Goal: Information Seeking & Learning: Learn about a topic

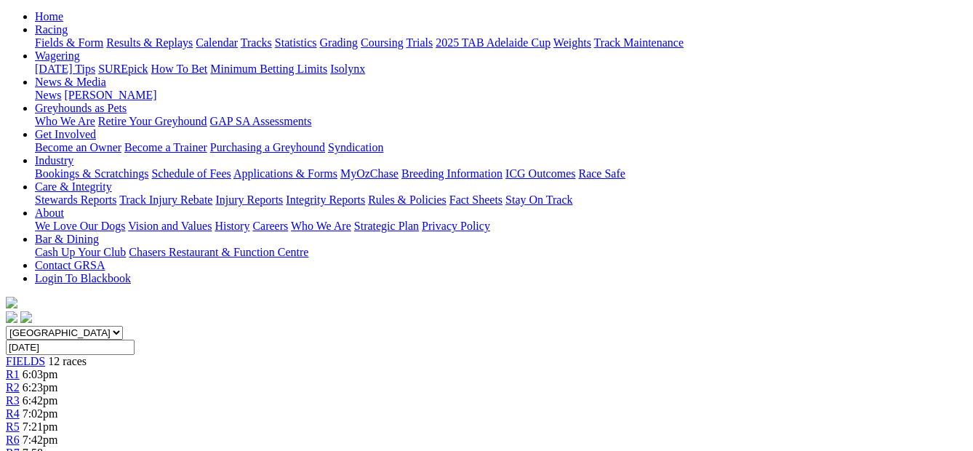
scroll to position [55, 0]
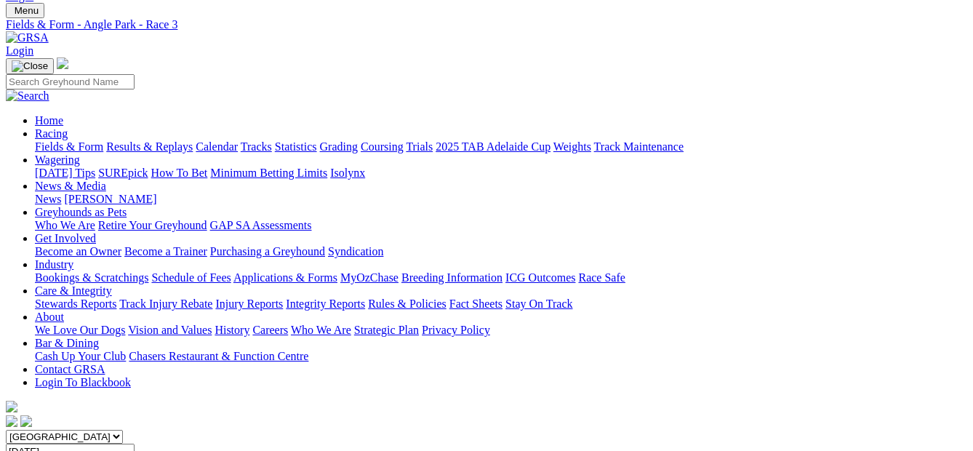
scroll to position [35, 0]
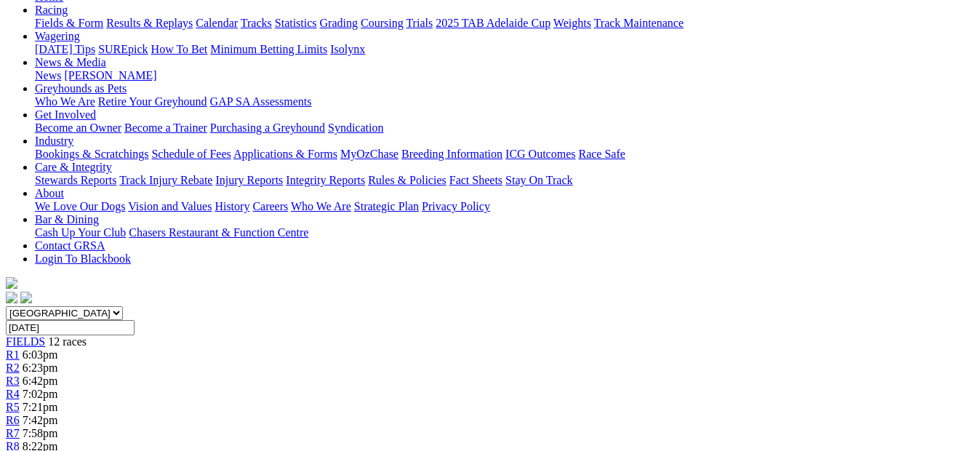
scroll to position [143, 0]
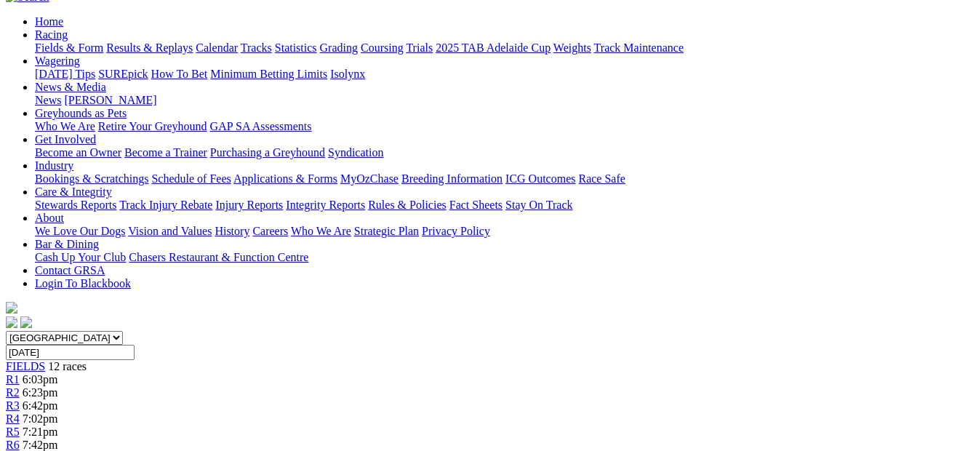
click at [477, 439] on div "R6 7:42pm" at bounding box center [487, 445] width 962 height 13
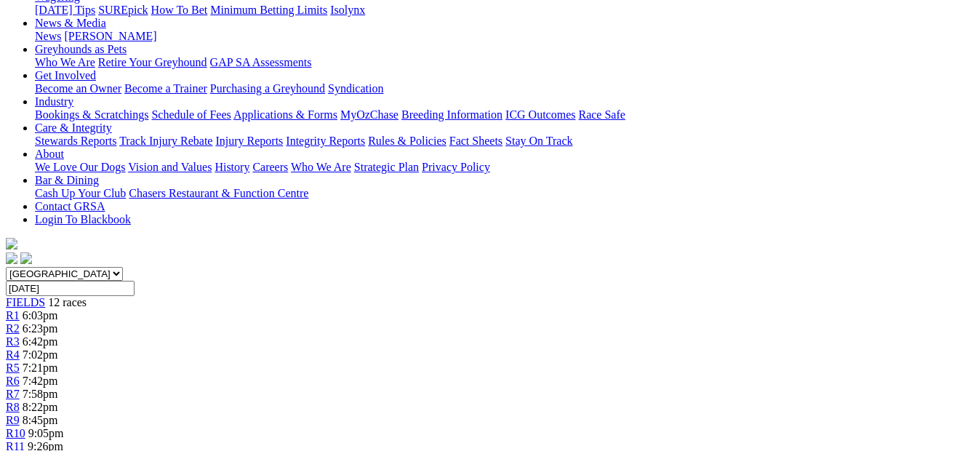
scroll to position [168, 0]
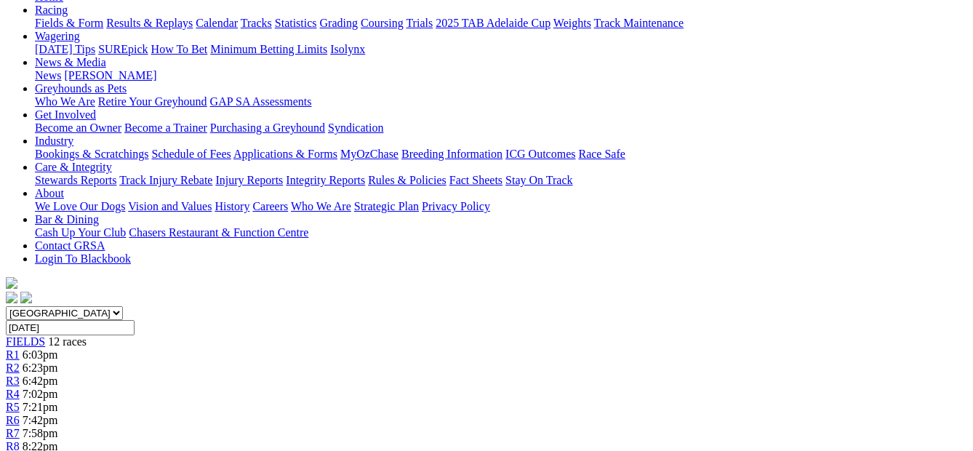
click at [58, 427] on span "7:58pm" at bounding box center [41, 433] width 36 height 12
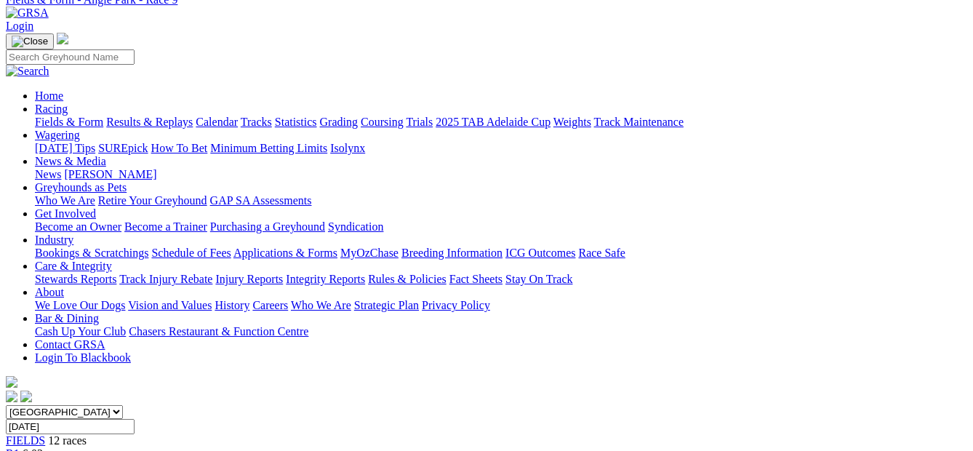
scroll to position [35, 0]
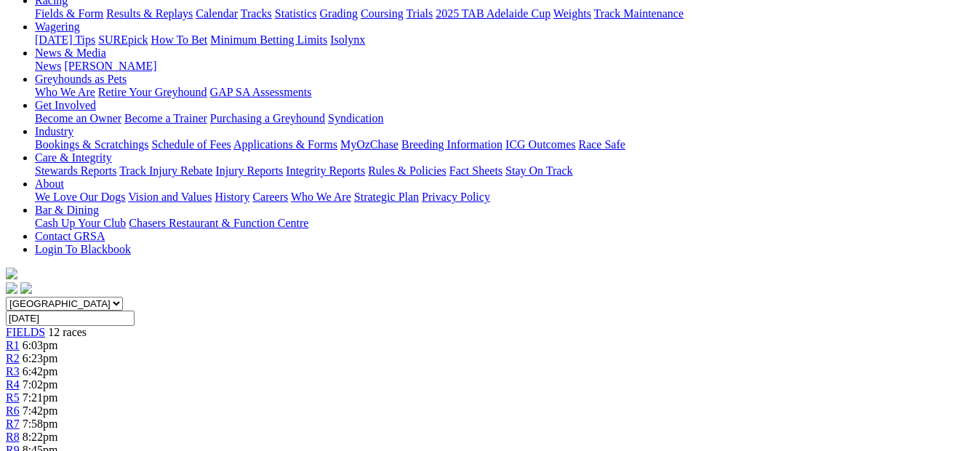
scroll to position [153, 0]
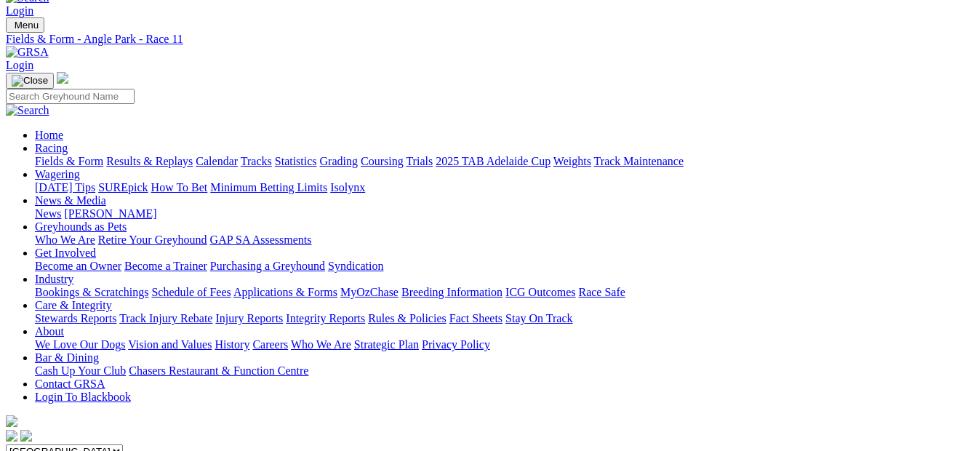
scroll to position [25, 0]
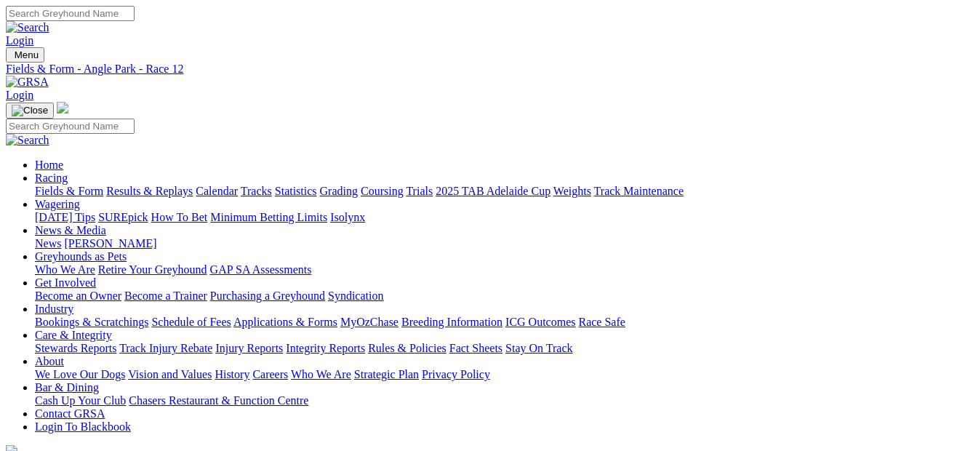
select select "NSW"
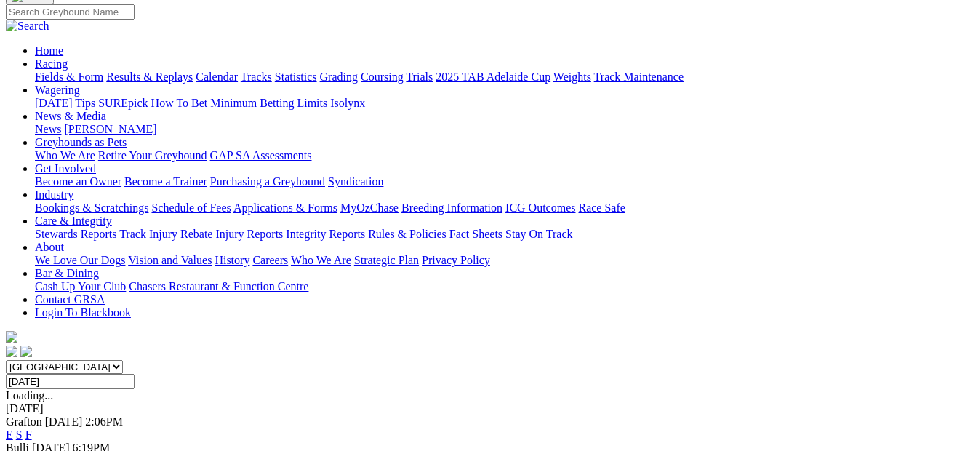
scroll to position [126, 0]
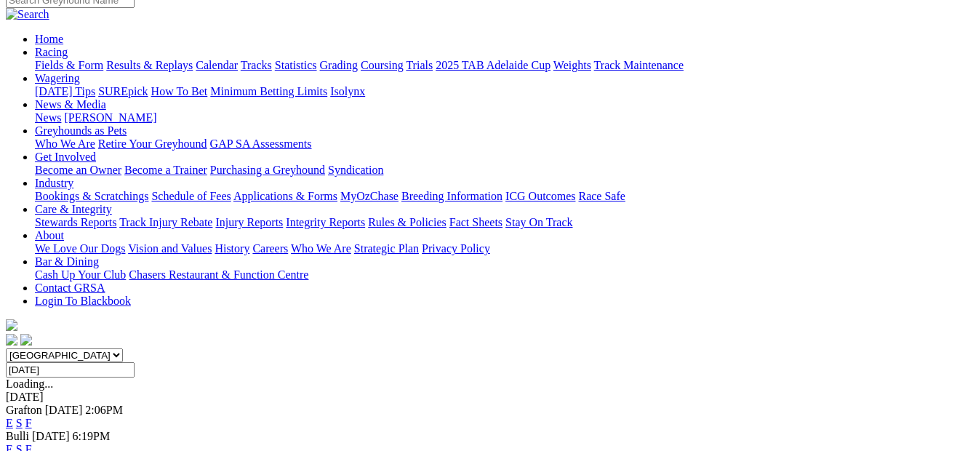
click at [13, 443] on link "E" at bounding box center [9, 449] width 7 height 12
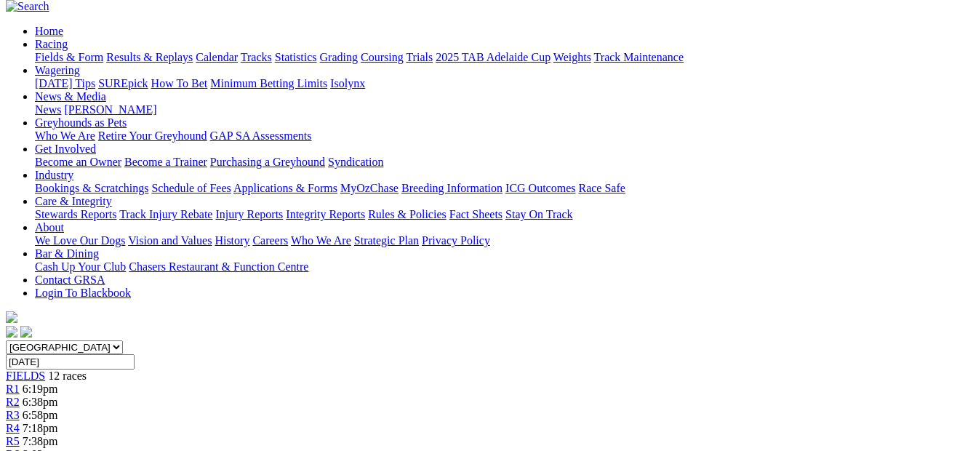
scroll to position [113, 0]
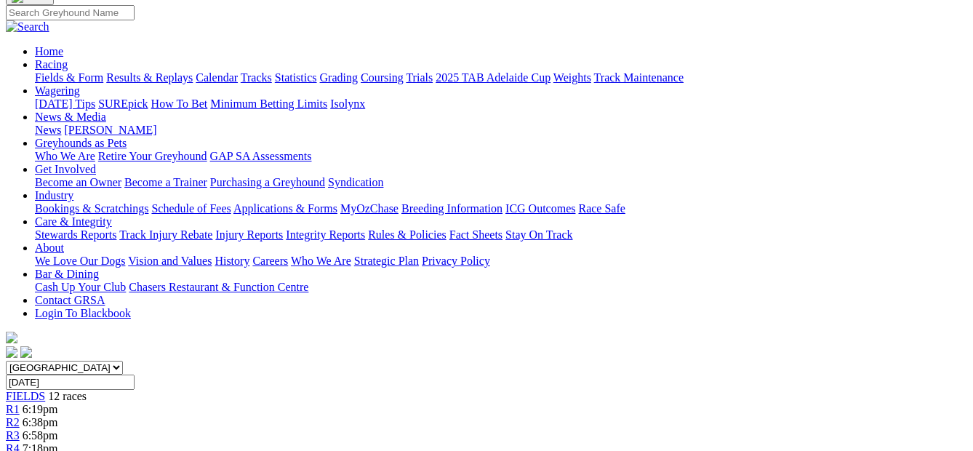
click at [215, 416] on div "R2 6:38pm" at bounding box center [487, 422] width 962 height 13
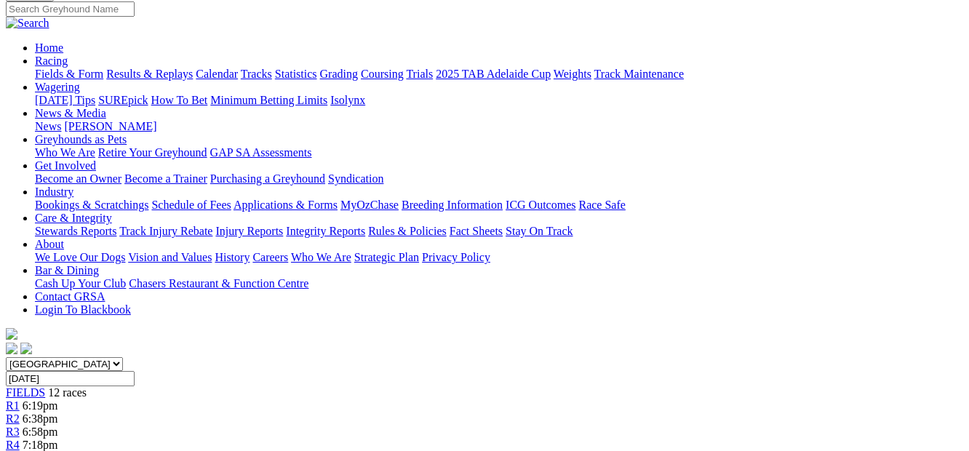
scroll to position [62, 0]
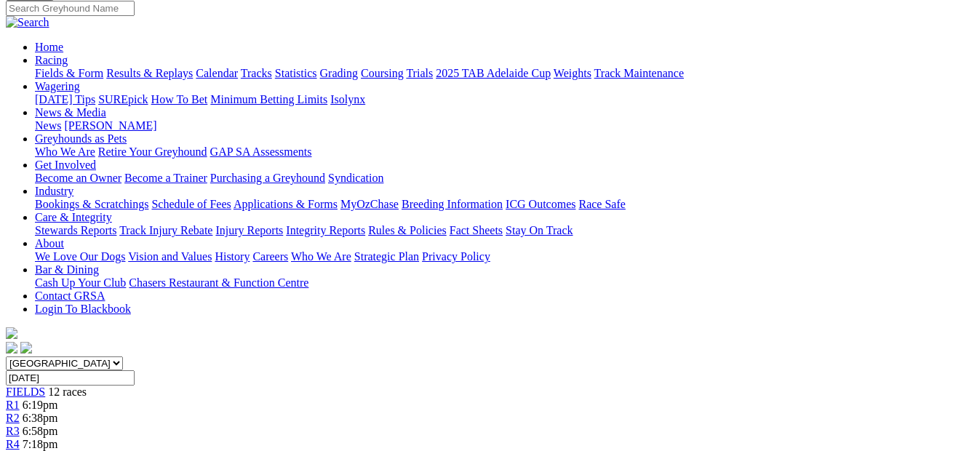
scroll to position [111, 0]
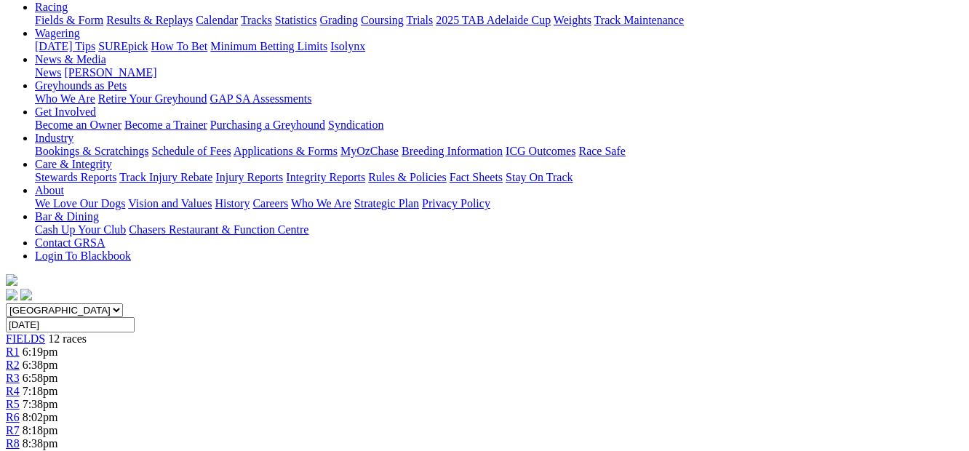
scroll to position [164, 0]
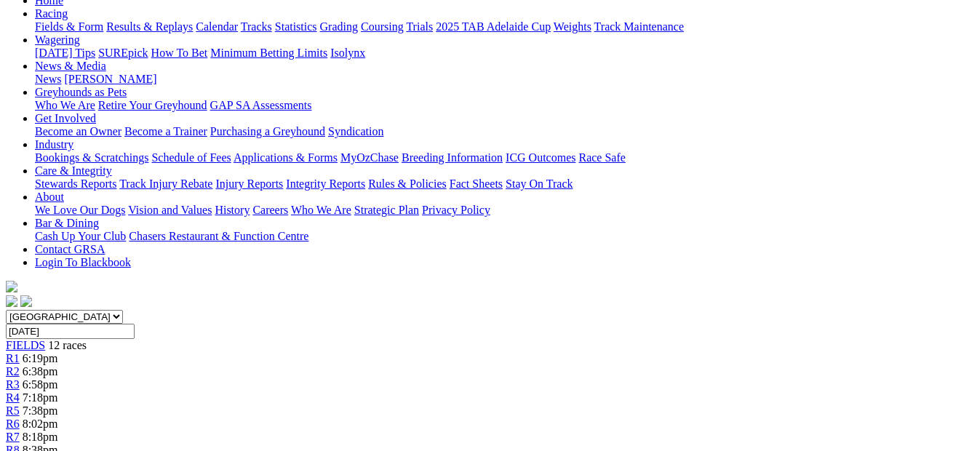
click at [469, 418] on div "R6 8:02pm" at bounding box center [484, 424] width 957 height 13
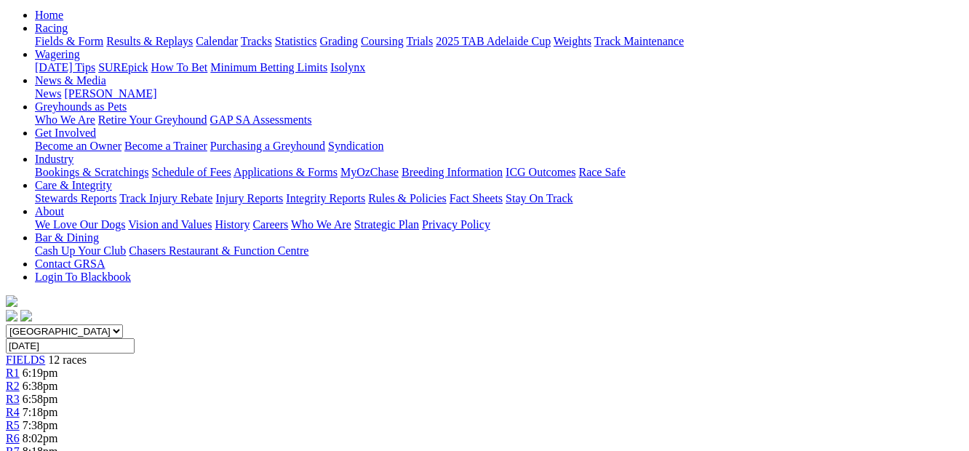
scroll to position [127, 0]
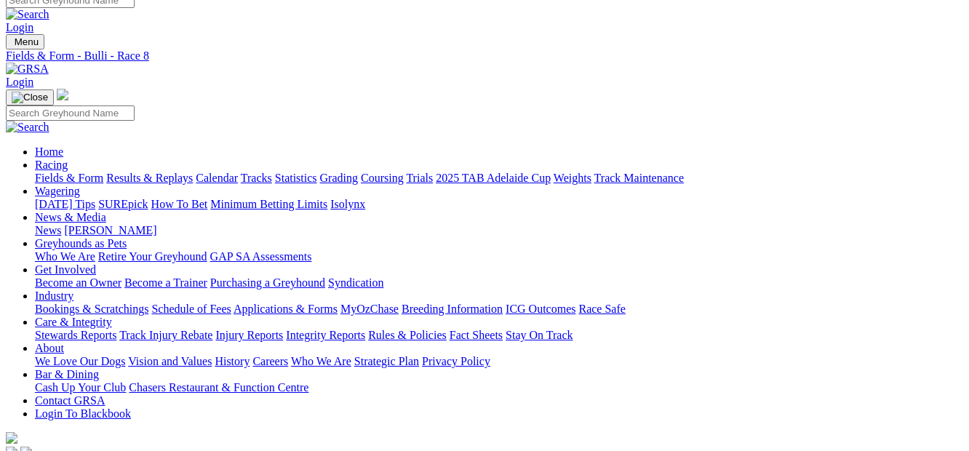
scroll to position [7, 0]
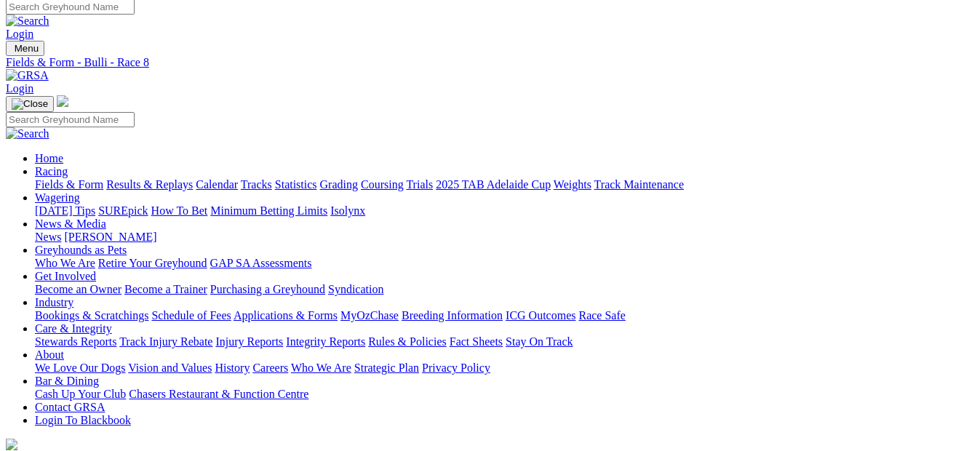
select select "QLD"
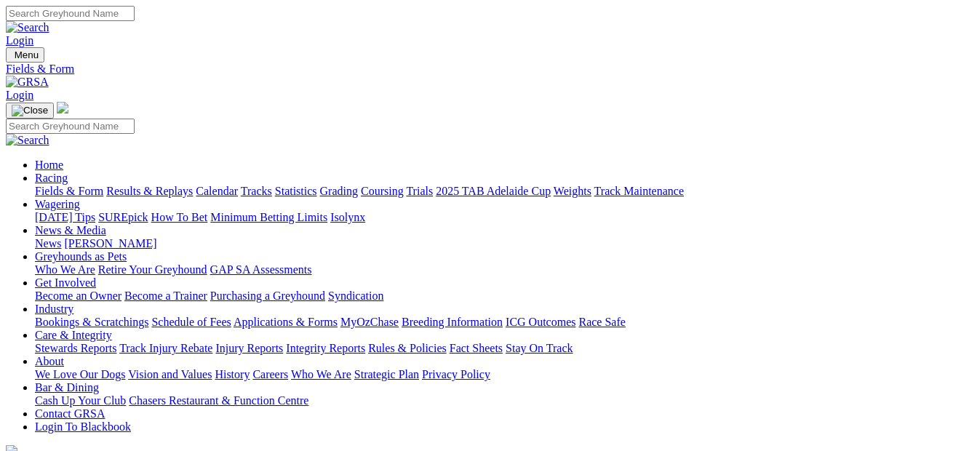
select select "[GEOGRAPHIC_DATA]"
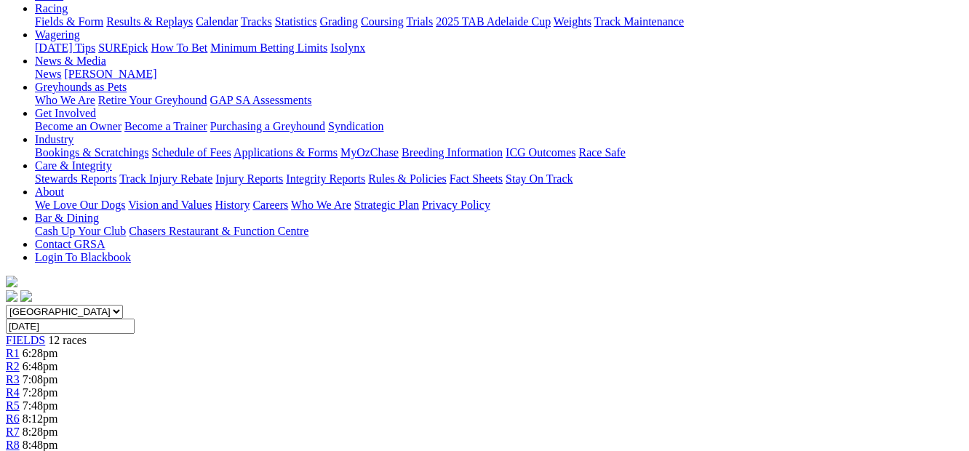
scroll to position [137, 0]
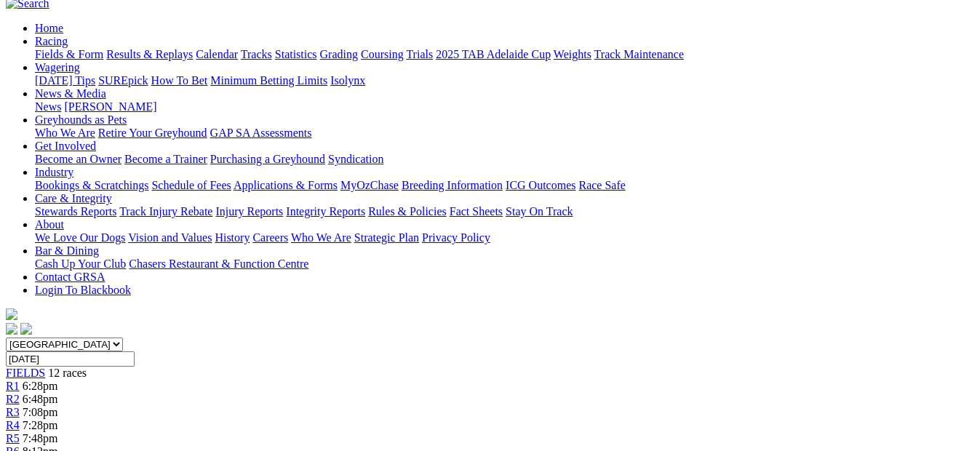
click at [58, 393] on span "6:48pm" at bounding box center [41, 399] width 36 height 12
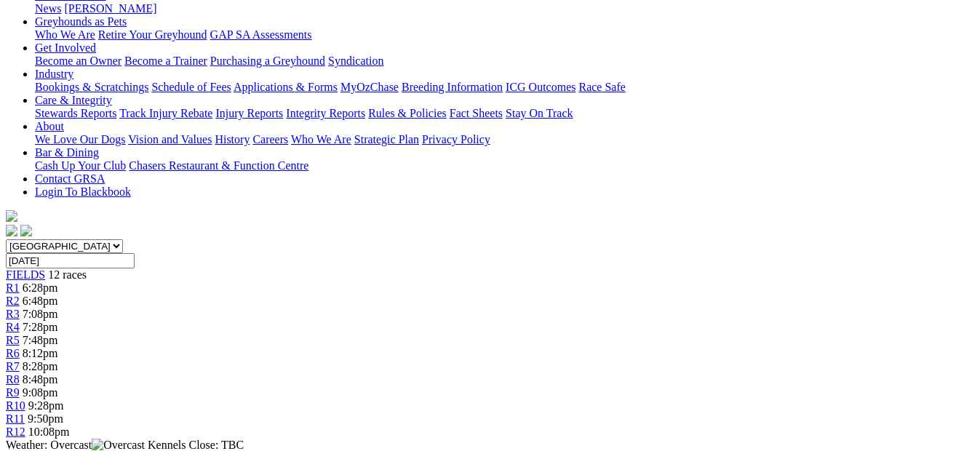
scroll to position [105, 0]
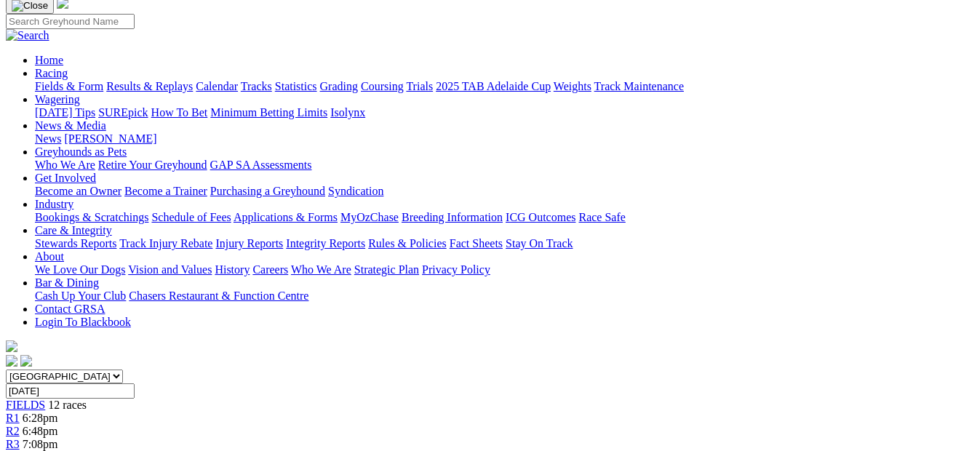
click at [58, 438] on span "7:08pm" at bounding box center [41, 444] width 36 height 12
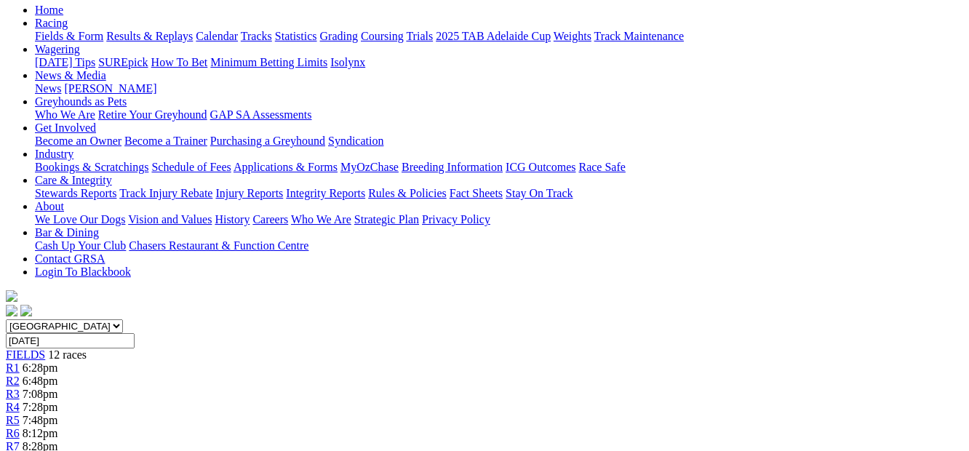
scroll to position [150, 0]
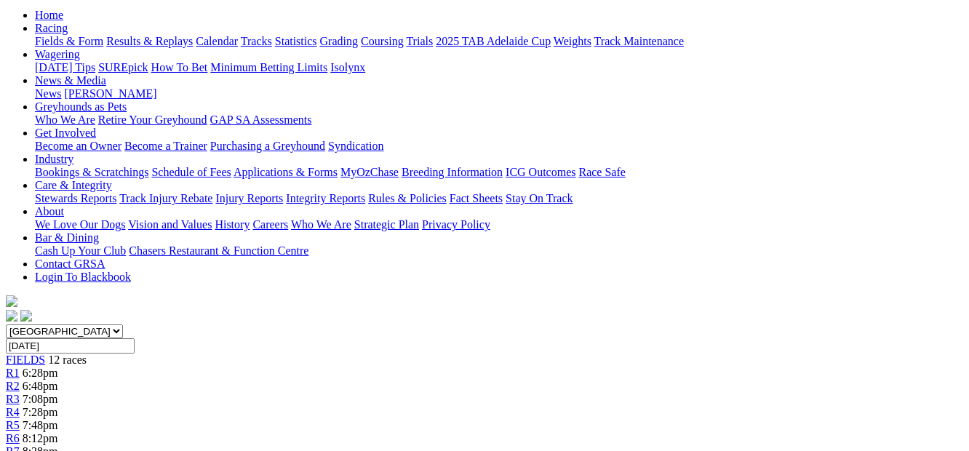
click at [377, 406] on div "R4 7:28pm" at bounding box center [484, 412] width 957 height 13
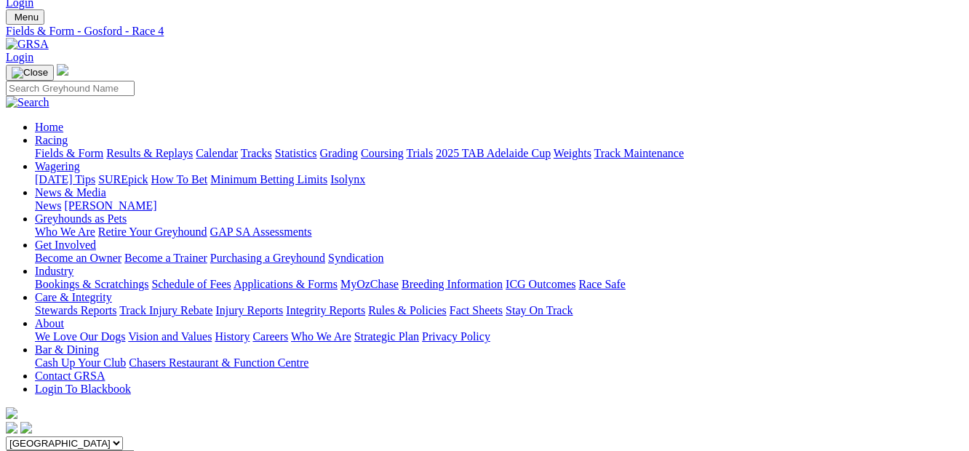
scroll to position [11, 0]
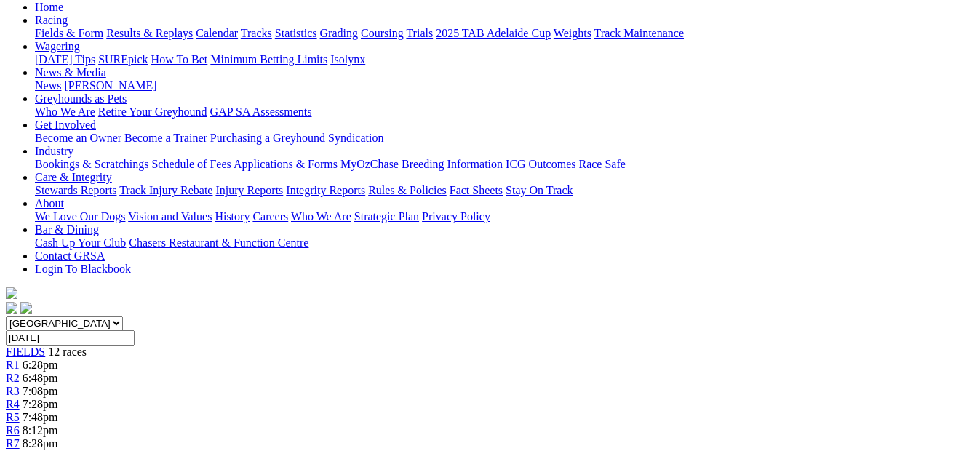
scroll to position [145, 0]
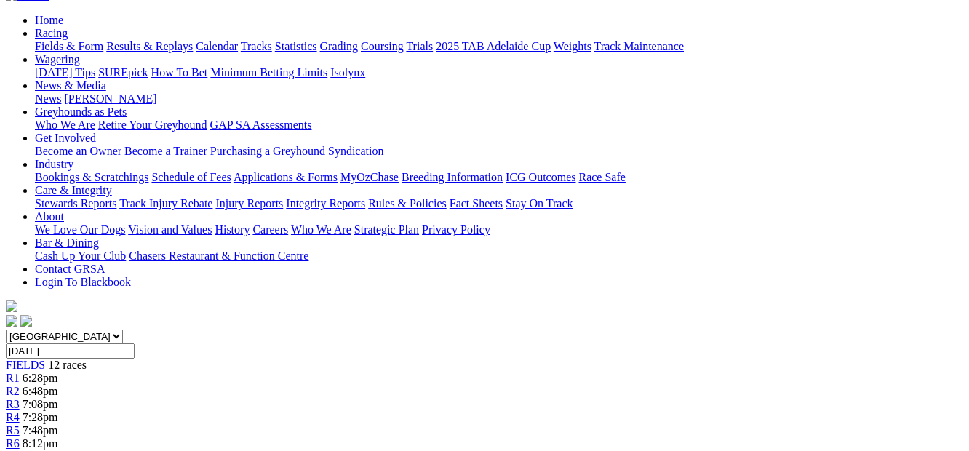
click at [20, 437] on span "R6" at bounding box center [13, 443] width 14 height 12
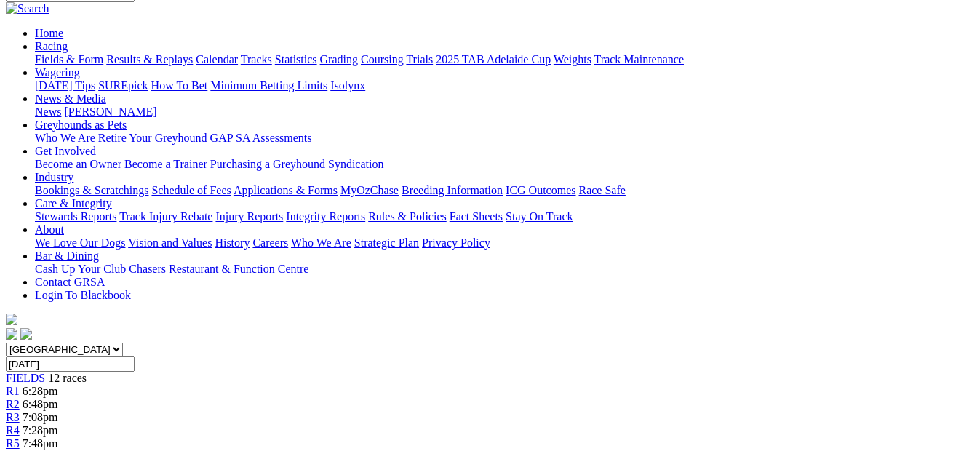
scroll to position [105, 0]
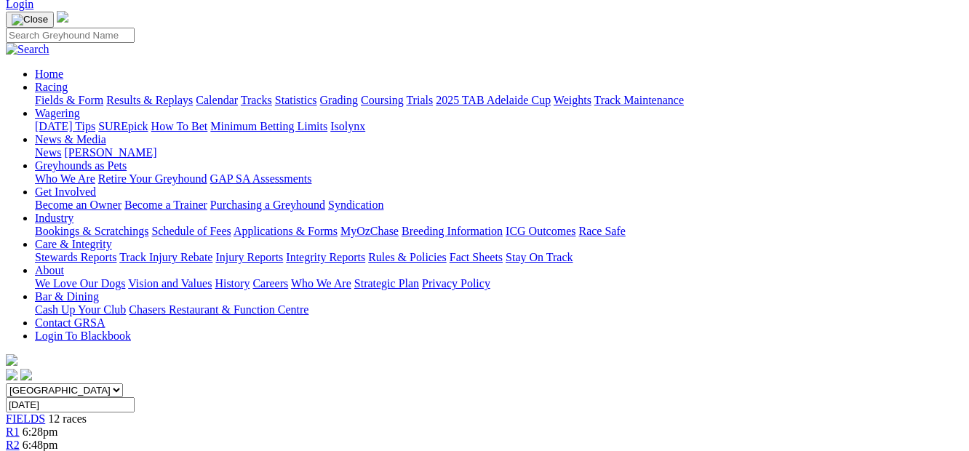
scroll to position [80, 0]
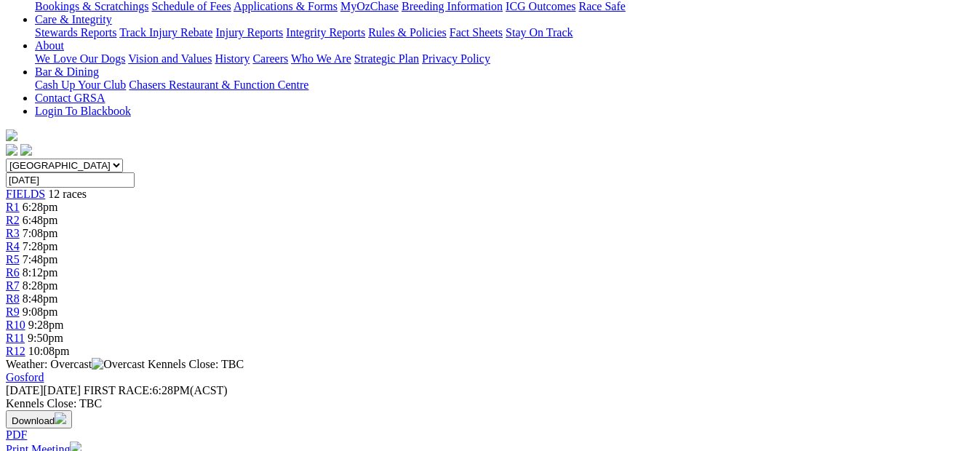
scroll to position [321, 0]
